Goal: Task Accomplishment & Management: Manage account settings

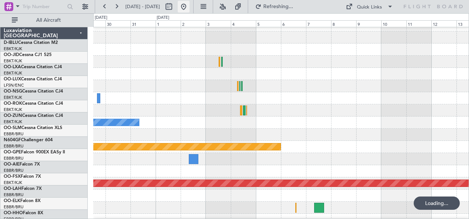
scroll to position [8, 0]
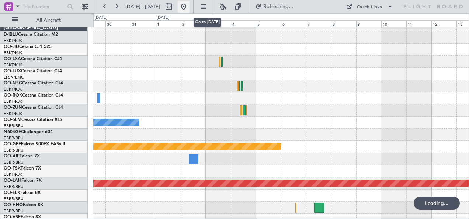
click at [189, 8] on button at bounding box center [184, 7] width 12 height 12
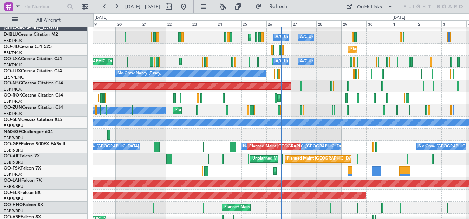
click at [232, 153] on div "No Crew [GEOGRAPHIC_DATA] ([GEOGRAPHIC_DATA] National) No Crew [GEOGRAPHIC_DATA…" at bounding box center [281, 147] width 376 height 12
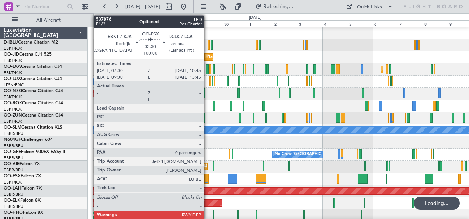
click at [208, 177] on div at bounding box center [206, 179] width 4 height 10
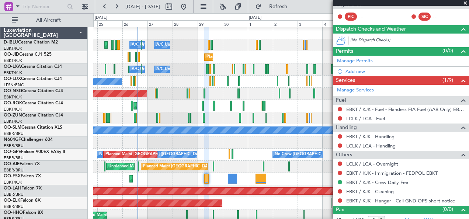
scroll to position [123, 0]
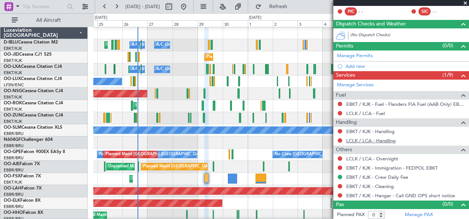
click at [380, 140] on link "LCLK / LCA - Handling" at bounding box center [370, 140] width 49 height 6
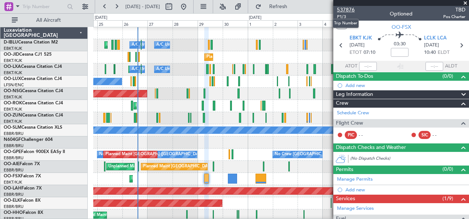
click at [350, 9] on span "537876" at bounding box center [346, 10] width 18 height 8
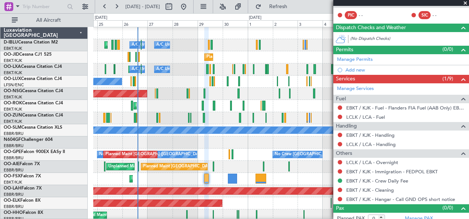
scroll to position [123, 0]
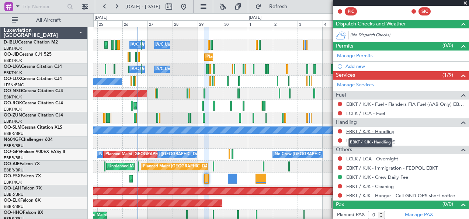
click at [377, 131] on link "EBKT / KJK - Handling" at bounding box center [370, 131] width 48 height 6
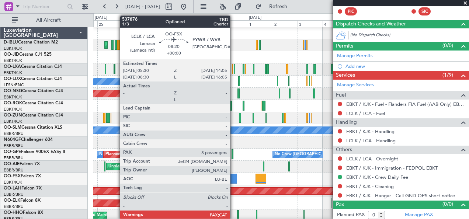
click at [234, 181] on div at bounding box center [232, 179] width 9 height 10
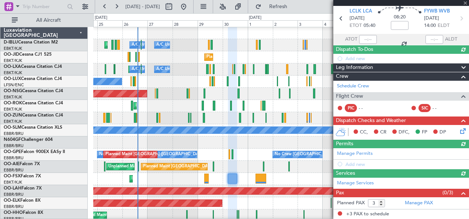
scroll to position [107, 0]
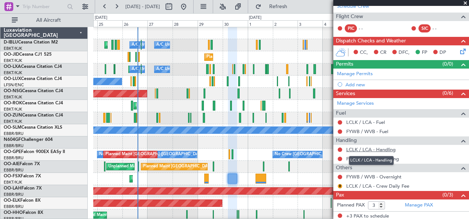
click at [380, 150] on link "LCLK / LCA - Handling" at bounding box center [370, 149] width 49 height 6
click at [370, 159] on link "FYWB / WVB - Handling" at bounding box center [372, 159] width 53 height 6
click at [253, 177] on div "Planned Maint Kortrijk-[GEOGRAPHIC_DATA]" at bounding box center [281, 179] width 376 height 12
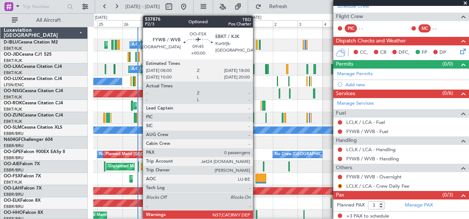
click at [257, 177] on div at bounding box center [260, 179] width 11 height 10
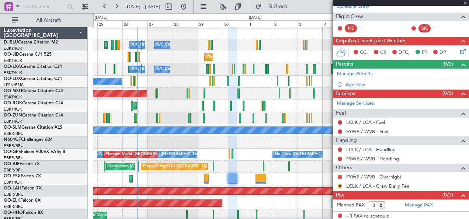
type input "0"
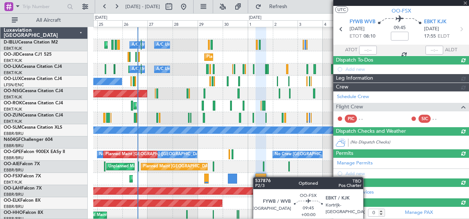
scroll to position [125, 0]
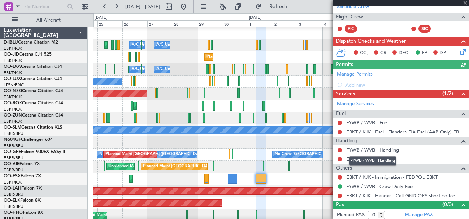
click at [380, 148] on link "FYWB / WVB - Handling" at bounding box center [372, 150] width 53 height 6
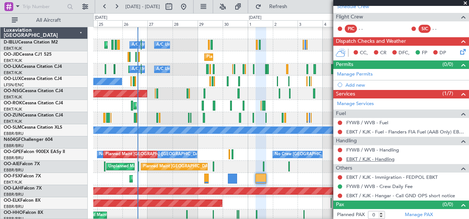
click at [366, 159] on link "EBKT / KJK - Handling" at bounding box center [370, 159] width 48 height 6
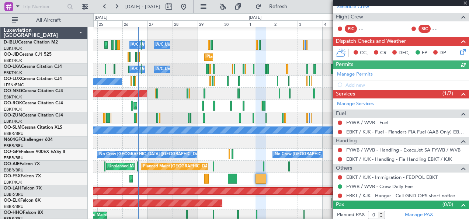
scroll to position [0, 0]
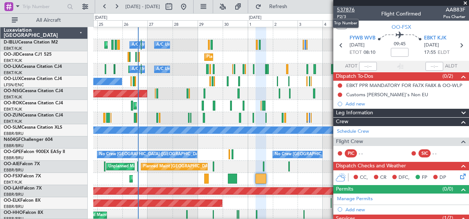
click at [340, 10] on span "537876" at bounding box center [346, 10] width 18 height 8
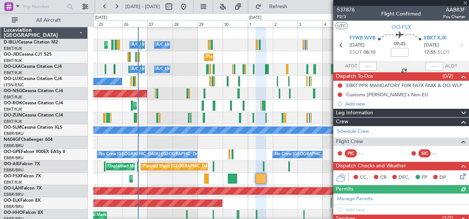
scroll to position [125, 0]
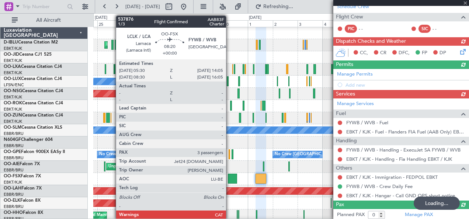
type input "+00:50"
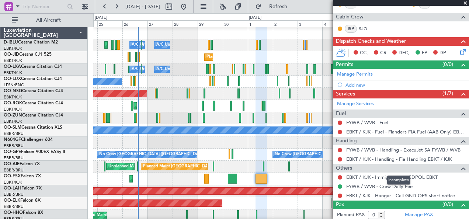
scroll to position [0, 0]
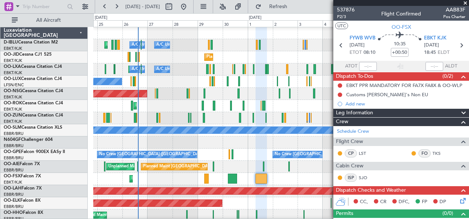
click at [293, 177] on div "Planned Maint Kortrijk-[GEOGRAPHIC_DATA]" at bounding box center [281, 179] width 376 height 12
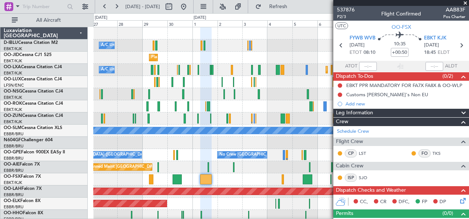
click at [253, 177] on div "Planned Maint Kortrijk-[GEOGRAPHIC_DATA]" at bounding box center [281, 179] width 376 height 12
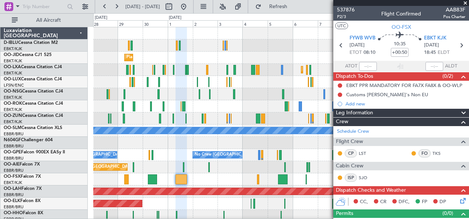
click at [242, 176] on div "Planned Maint Kortrijk-[GEOGRAPHIC_DATA]" at bounding box center [281, 179] width 376 height 12
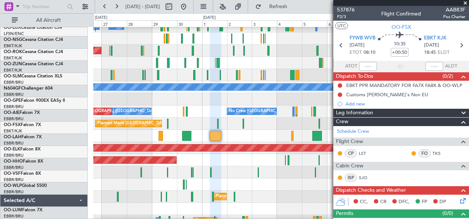
scroll to position [43, 0]
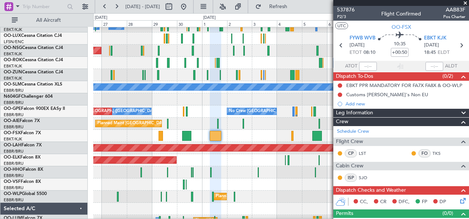
click at [259, 179] on div at bounding box center [281, 184] width 376 height 12
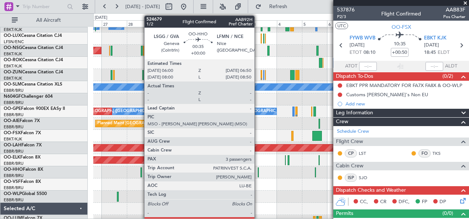
click at [258, 174] on div at bounding box center [258, 172] width 1 height 10
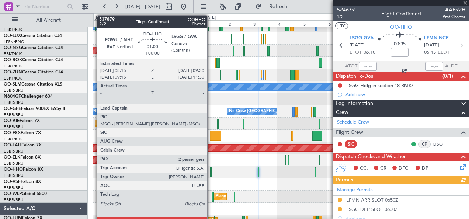
click at [211, 175] on div at bounding box center [210, 172] width 1 height 10
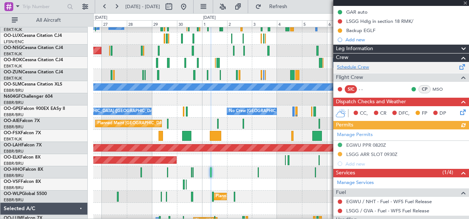
scroll to position [92, 0]
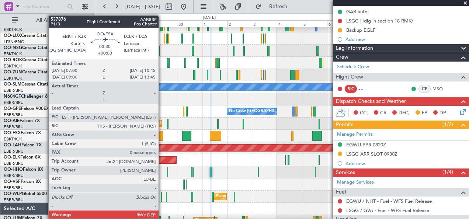
click at [162, 135] on div at bounding box center [161, 136] width 4 height 10
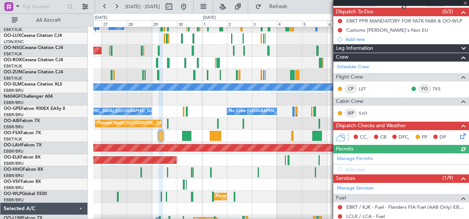
scroll to position [0, 0]
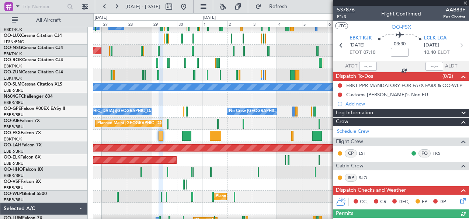
click at [349, 10] on span "537876" at bounding box center [346, 10] width 18 height 8
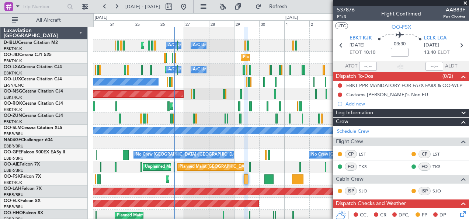
scroll to position [64, 0]
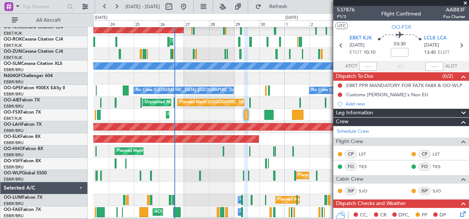
click at [190, 157] on div "Planned Maint Geneva (Cointrin)" at bounding box center [281, 151] width 376 height 12
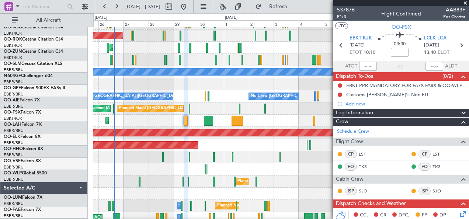
scroll to position [58, 0]
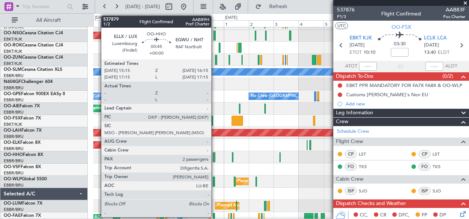
click at [215, 159] on div at bounding box center [214, 157] width 1 height 10
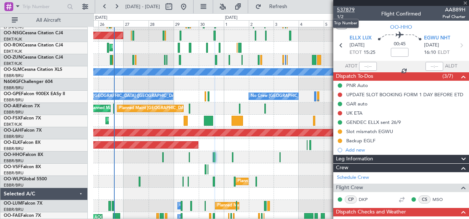
click at [348, 10] on span "537879" at bounding box center [346, 10] width 18 height 8
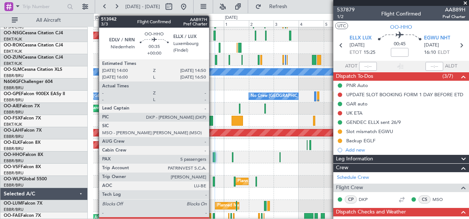
click at [213, 157] on div at bounding box center [213, 157] width 1 height 10
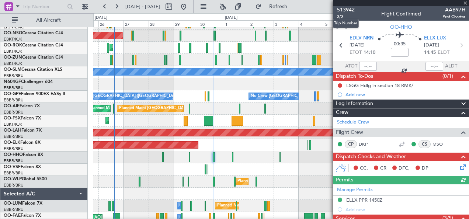
click at [352, 13] on span "513942" at bounding box center [346, 10] width 18 height 8
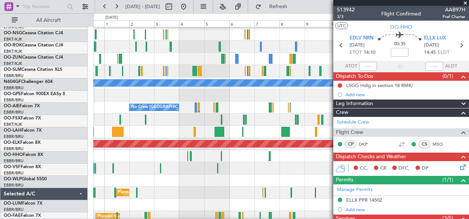
scroll to position [47, 0]
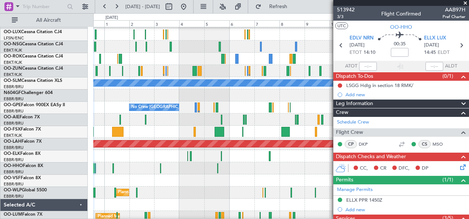
click at [183, 187] on div "Planned Maint Milan (Linate)" at bounding box center [281, 193] width 376 height 12
click at [244, 120] on div "Planned Maint Kortrijk-[GEOGRAPHIC_DATA] A/C Unavailable A/C Unavailable [GEOGR…" at bounding box center [281, 223] width 376 height 487
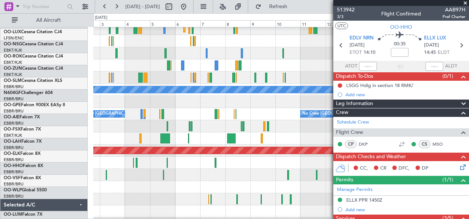
scroll to position [41, 0]
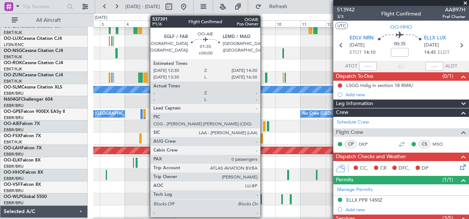
click at [264, 125] on div at bounding box center [264, 126] width 2 height 10
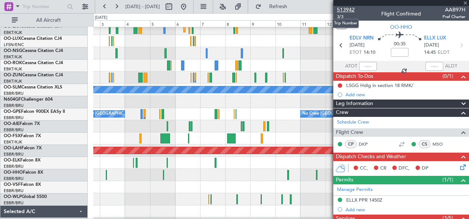
type input "0"
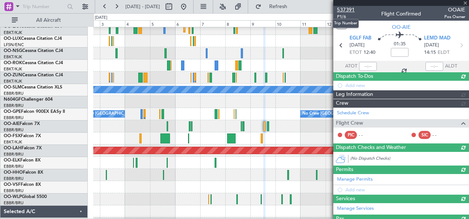
click at [349, 10] on span "537391" at bounding box center [346, 10] width 18 height 8
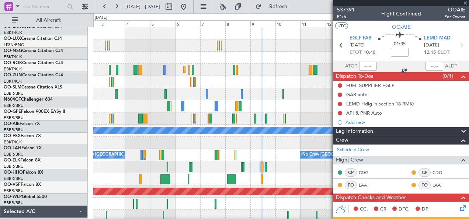
scroll to position [0, 0]
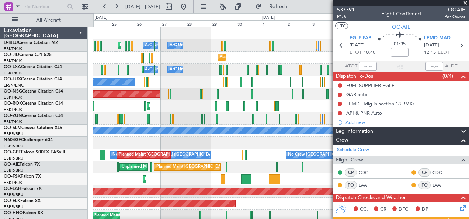
click at [129, 168] on div "Planned Maint [GEOGRAPHIC_DATA] ([GEOGRAPHIC_DATA]) Unplanned Maint Amsterdam (…" at bounding box center [281, 167] width 376 height 12
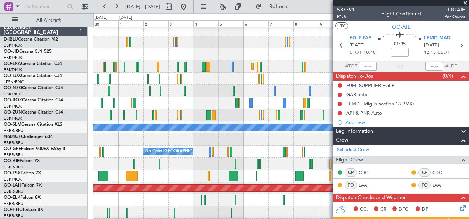
drag, startPoint x: 217, startPoint y: 129, endPoint x: 298, endPoint y: 142, distance: 82.1
click at [263, 140] on div at bounding box center [281, 139] width 376 height 12
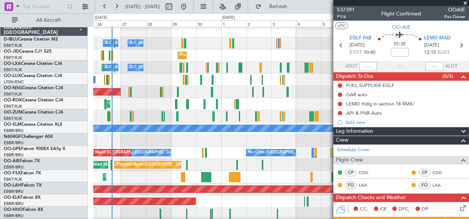
click at [366, 142] on fb-app "[DATE] - [DATE] Refresh Quick Links All Aircraft A/C Unavailable [GEOGRAPHIC_DA…" at bounding box center [234, 112] width 469 height 213
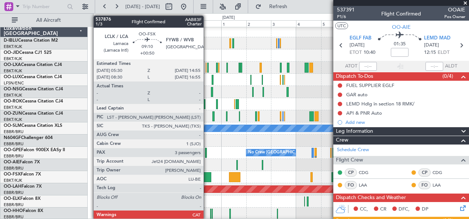
click at [207, 177] on div at bounding box center [206, 177] width 10 height 10
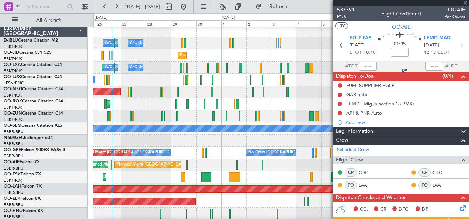
type input "+00:50"
type input "3"
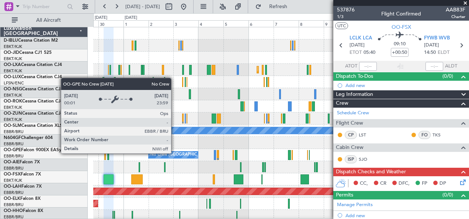
scroll to position [0, 0]
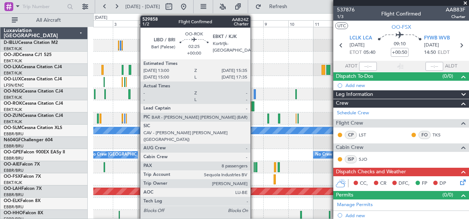
click at [254, 104] on div at bounding box center [252, 106] width 3 height 10
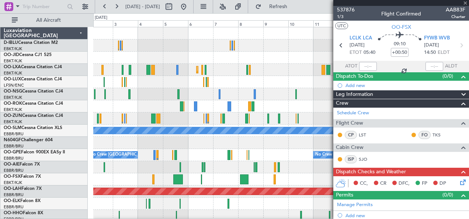
type input "8"
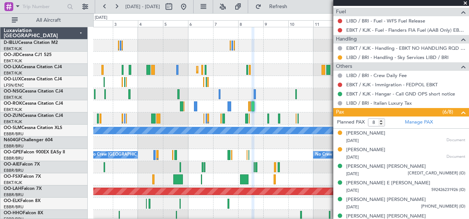
scroll to position [254, 0]
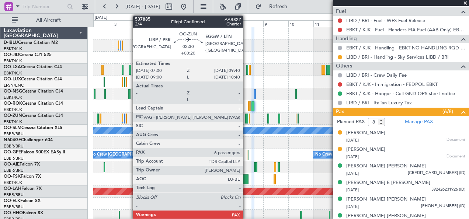
click at [247, 118] on div at bounding box center [246, 119] width 3 height 10
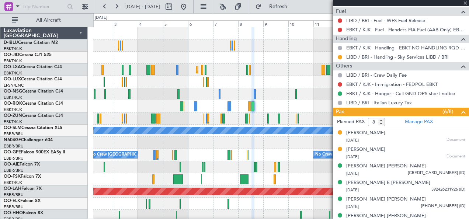
type input "+00:20"
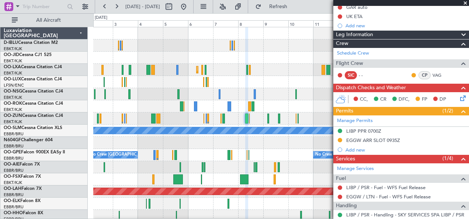
scroll to position [88, 0]
